Goal: Check status: Check status

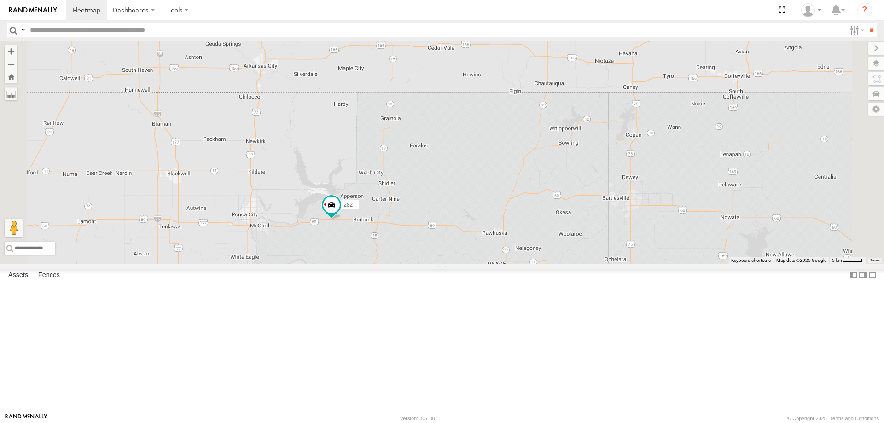
click at [451, 264] on div "272 300 298 270 288 256 296 282 278 292 284 264 302 286" at bounding box center [442, 152] width 884 height 223
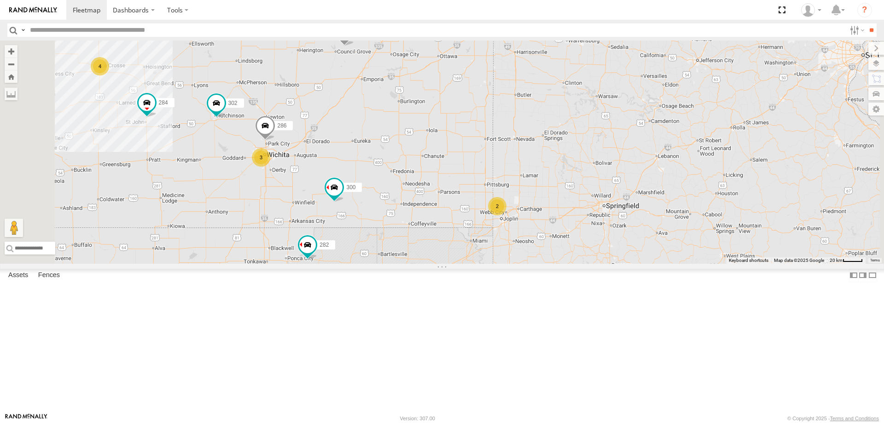
drag, startPoint x: 482, startPoint y: 119, endPoint x: 481, endPoint y: 189, distance: 70.4
click at [481, 188] on div "272 300 298 270 288 256 296 282 278 292 284 264 302 286 4 3 2" at bounding box center [442, 152] width 884 height 223
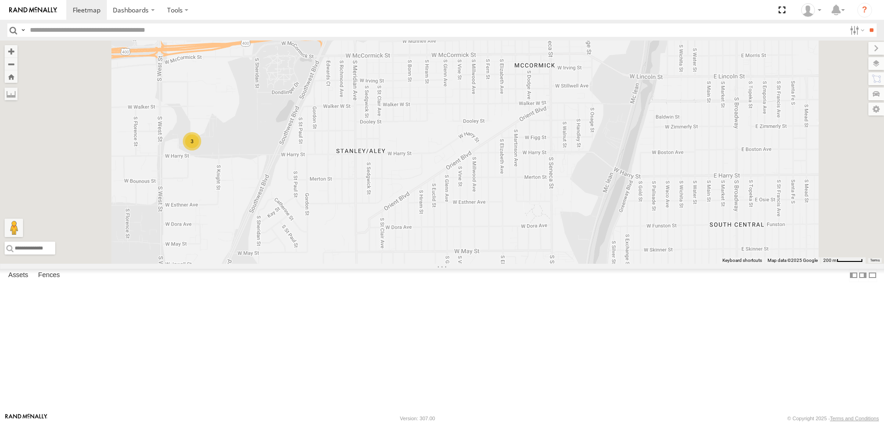
click at [201, 151] on div "3" at bounding box center [192, 141] width 18 height 18
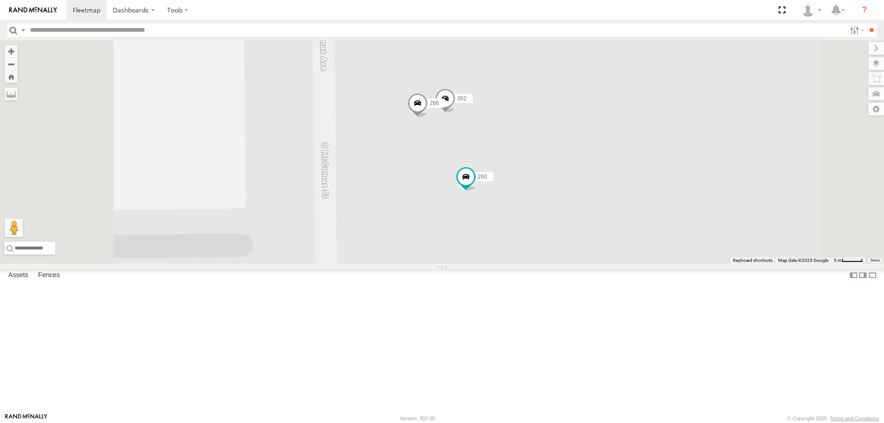
click at [455, 113] on span at bounding box center [445, 100] width 20 height 25
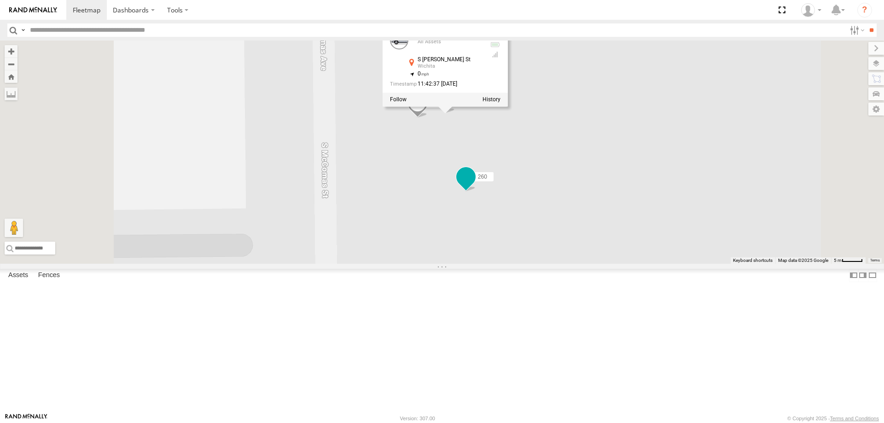
click at [474, 185] on span at bounding box center [466, 177] width 17 height 17
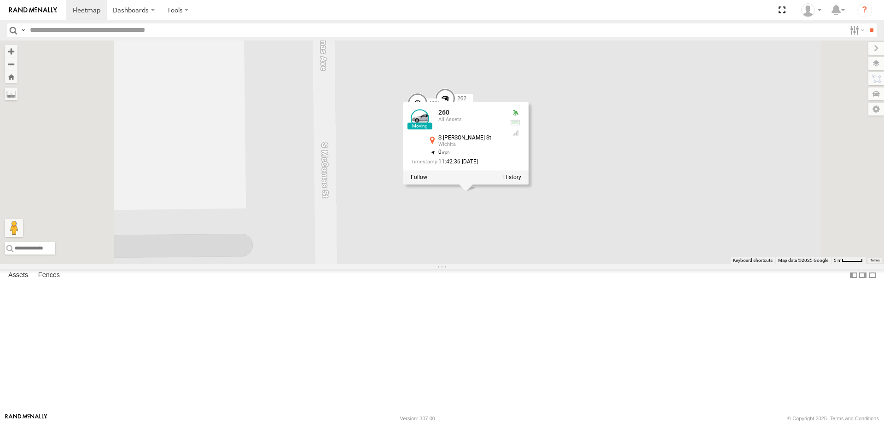
click at [479, 258] on div "272 300 298 270 288 256 296 282 278 292 284 264 302 286 262 266 260 260 All Ass…" at bounding box center [442, 152] width 884 height 223
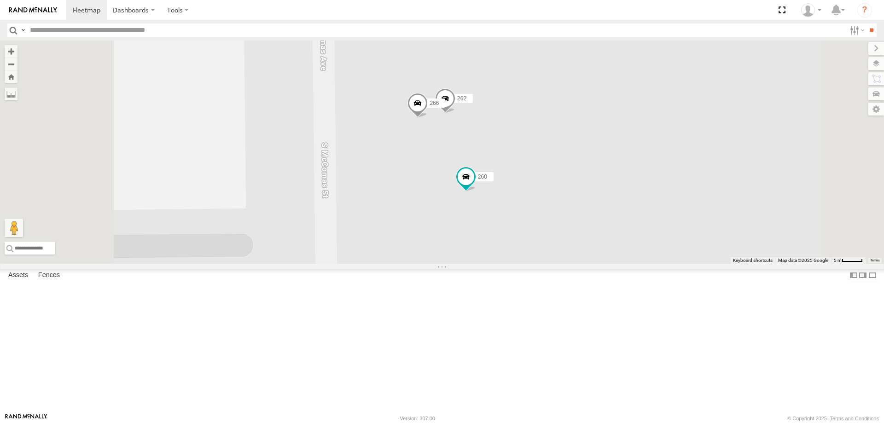
click at [428, 117] on span at bounding box center [417, 105] width 20 height 25
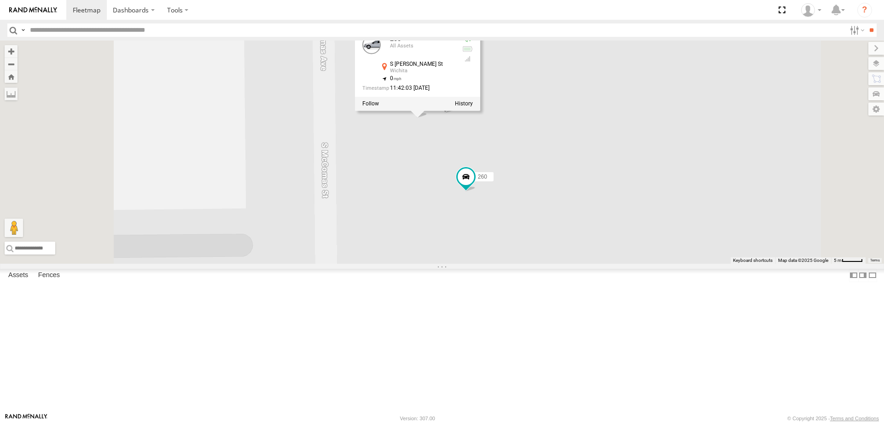
click at [506, 251] on div "272 300 298 270 288 256 296 282 278 292 284 264 302 286 262 266 260 266 All Ass…" at bounding box center [442, 152] width 884 height 223
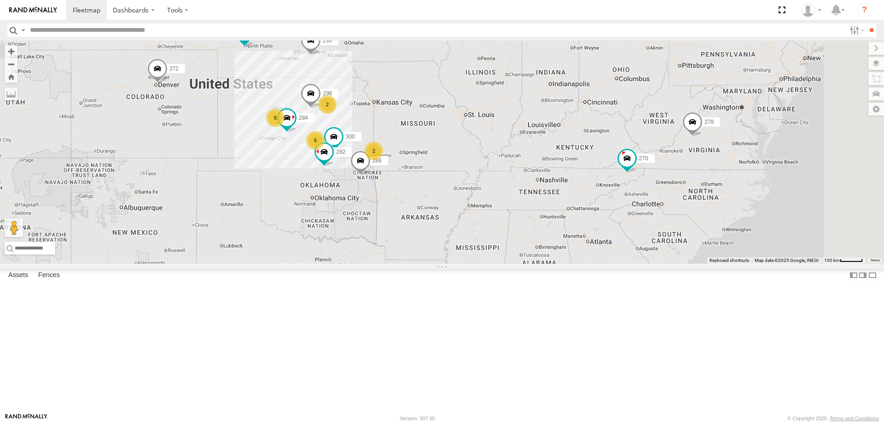
drag, startPoint x: 561, startPoint y: 101, endPoint x: 487, endPoint y: 136, distance: 82.2
click at [487, 136] on div "300 284 282 288 296 5 298 270 5 2 272 2 256 2 278" at bounding box center [442, 152] width 884 height 223
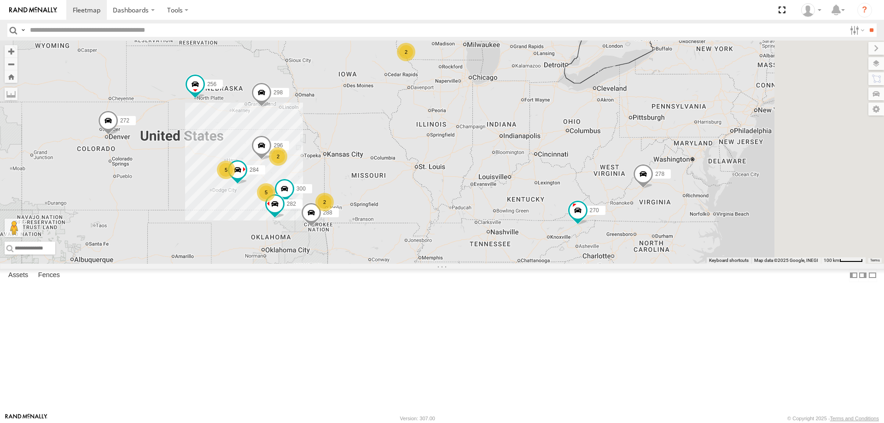
drag, startPoint x: 669, startPoint y: 209, endPoint x: 620, endPoint y: 239, distance: 57.4
click at [640, 231] on div "298 270 272 256 278 5 300 5 288 2 2 296 2 284 282" at bounding box center [442, 152] width 884 height 223
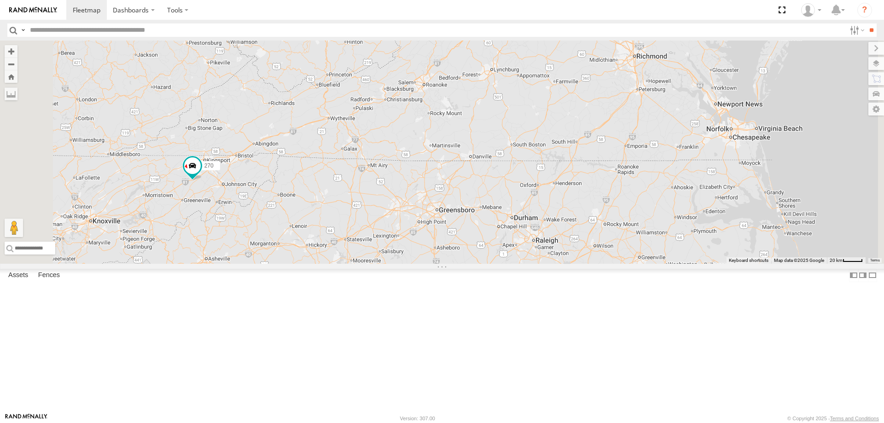
drag, startPoint x: 354, startPoint y: 279, endPoint x: 466, endPoint y: 253, distance: 115.7
click at [461, 260] on div "270 278" at bounding box center [442, 152] width 884 height 223
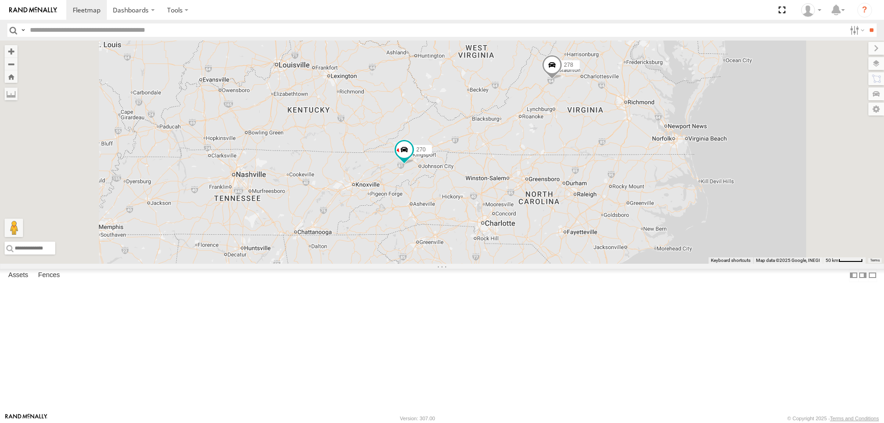
drag, startPoint x: 361, startPoint y: 194, endPoint x: 564, endPoint y: 237, distance: 206.6
click at [560, 236] on div "270 278" at bounding box center [442, 152] width 884 height 223
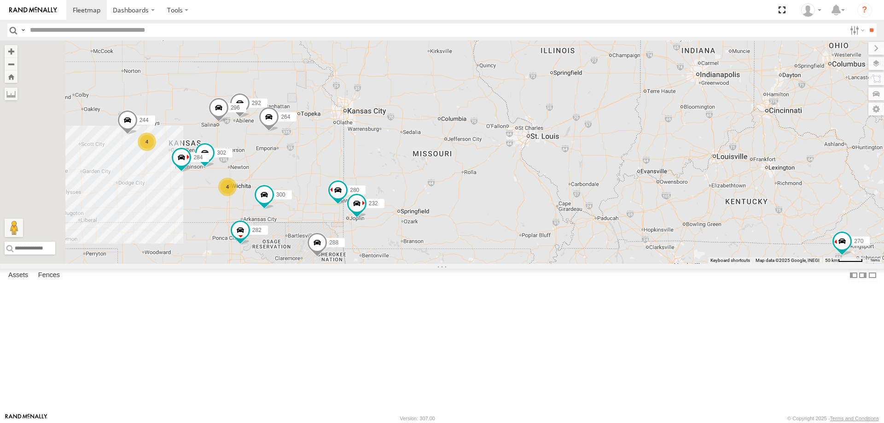
drag, startPoint x: 413, startPoint y: 179, endPoint x: 489, endPoint y: 251, distance: 104.5
click at [484, 250] on div "270 278 4 300 244 298 4 288 292 280 232 296 284 264 302 282" at bounding box center [442, 152] width 884 height 223
